Goal: Information Seeking & Learning: Stay updated

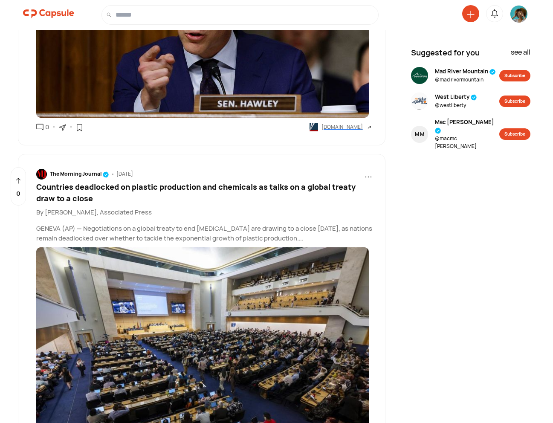
scroll to position [4012, 0]
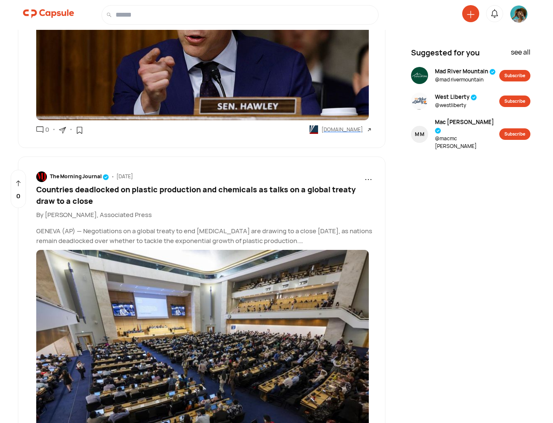
click at [301, 184] on span "Countries deadlocked on plastic production and chemicals as talks on a global t…" at bounding box center [196, 195] width 320 height 22
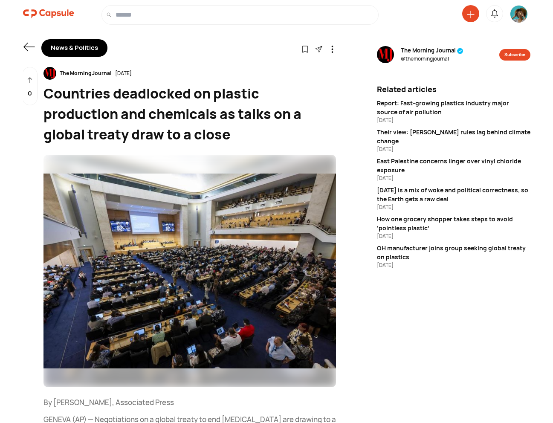
click at [29, 46] on icon at bounding box center [29, 47] width 12 height 12
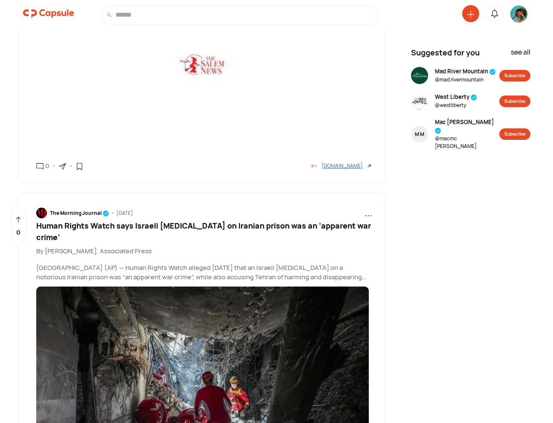
scroll to position [5045, 0]
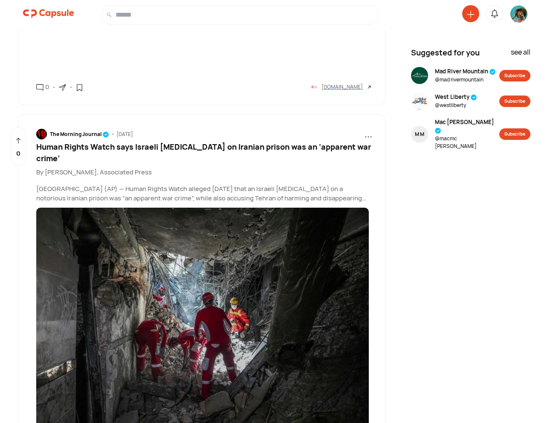
click at [263, 142] on span "Human Rights Watch says Israeli [MEDICAL_DATA] on Iranian prison was an ‘appare…" at bounding box center [203, 153] width 335 height 22
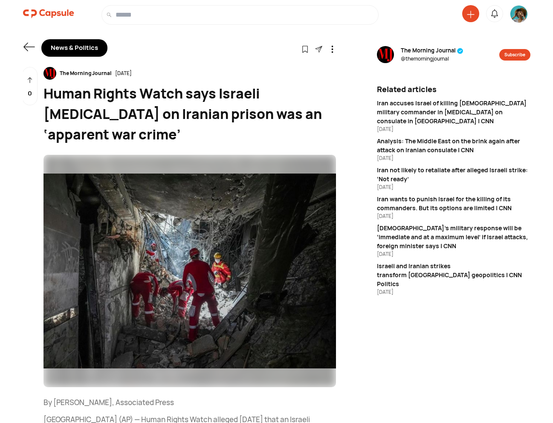
click at [432, 225] on div "[DEMOGRAPHIC_DATA]’s military response will be ‘immediate and at a maximum leve…" at bounding box center [454, 237] width 154 height 27
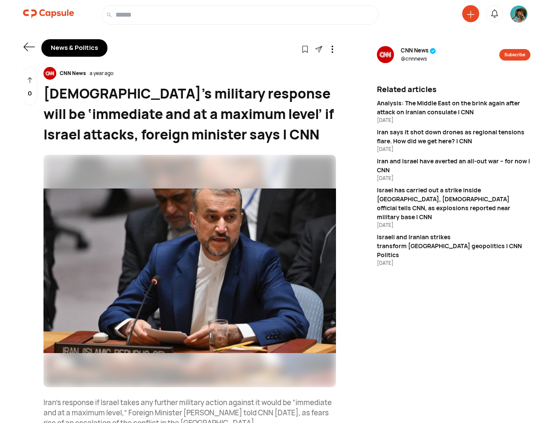
click at [23, 50] on icon at bounding box center [29, 47] width 12 height 12
